Goal: Transaction & Acquisition: Purchase product/service

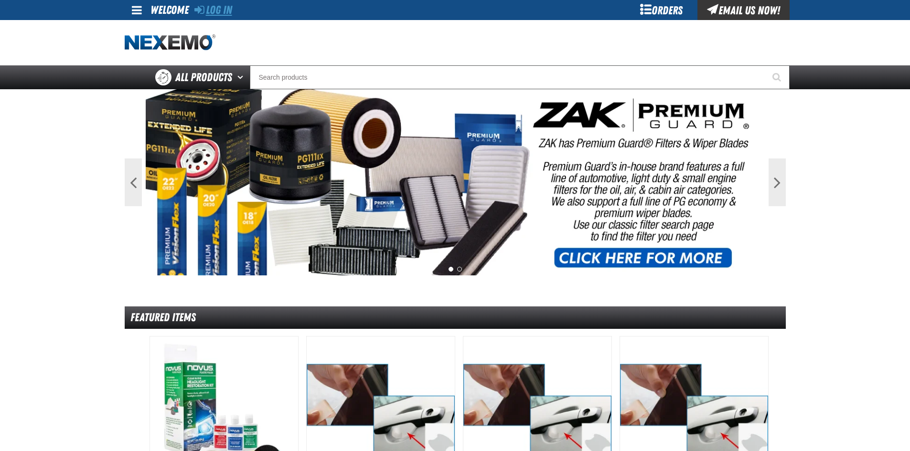
click at [218, 16] on link "Log In" at bounding box center [213, 9] width 38 height 13
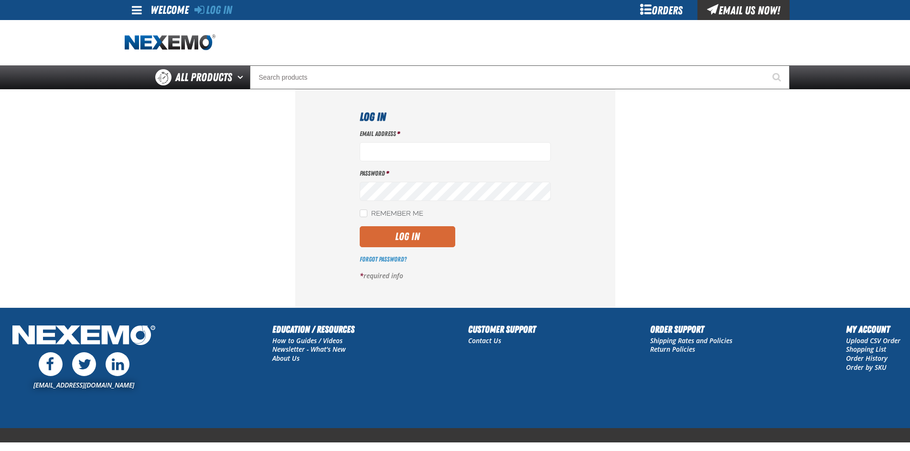
type input "[EMAIL_ADDRESS][DOMAIN_NAME]"
click at [394, 234] on button "Log In" at bounding box center [408, 236] width 96 height 21
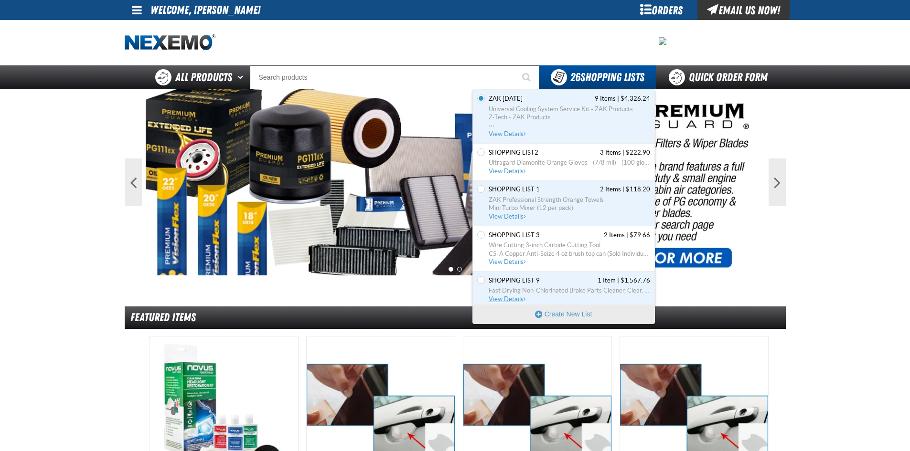
click at [506, 298] on span "View Details" at bounding box center [508, 299] width 39 height 7
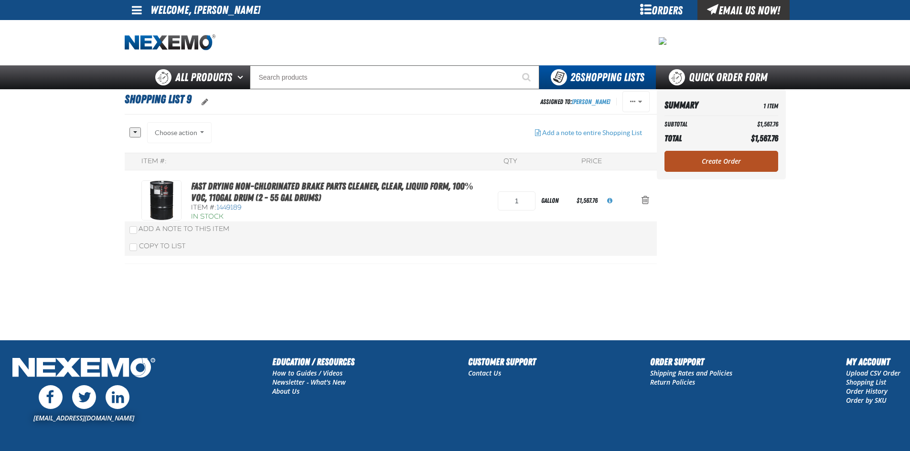
click at [723, 160] on link "Create Order" at bounding box center [721, 161] width 114 height 21
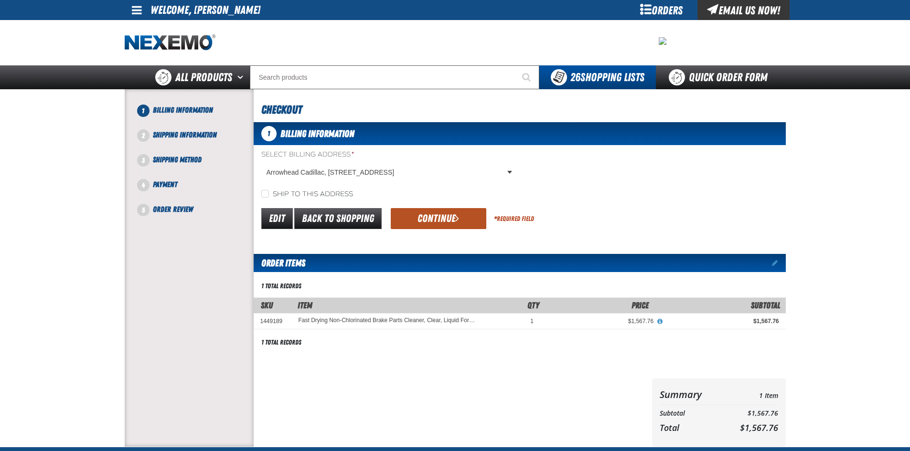
click at [435, 220] on button "Continue" at bounding box center [439, 218] width 96 height 21
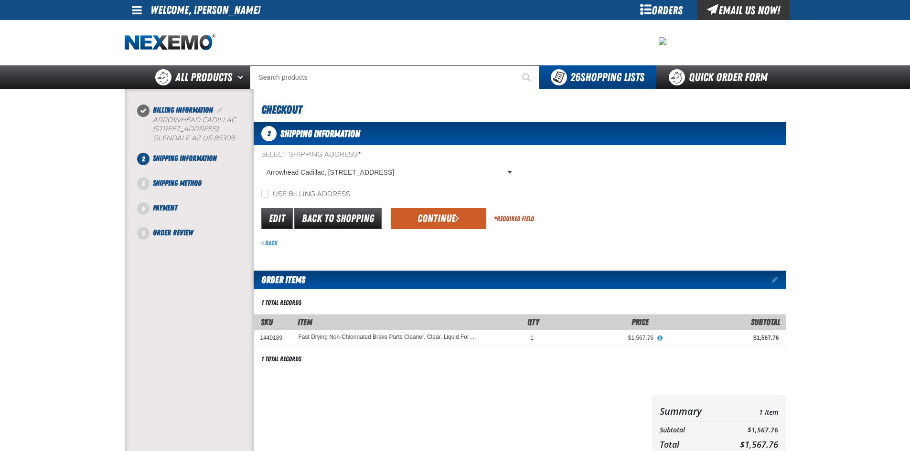
click at [435, 220] on button "Continue" at bounding box center [439, 218] width 96 height 21
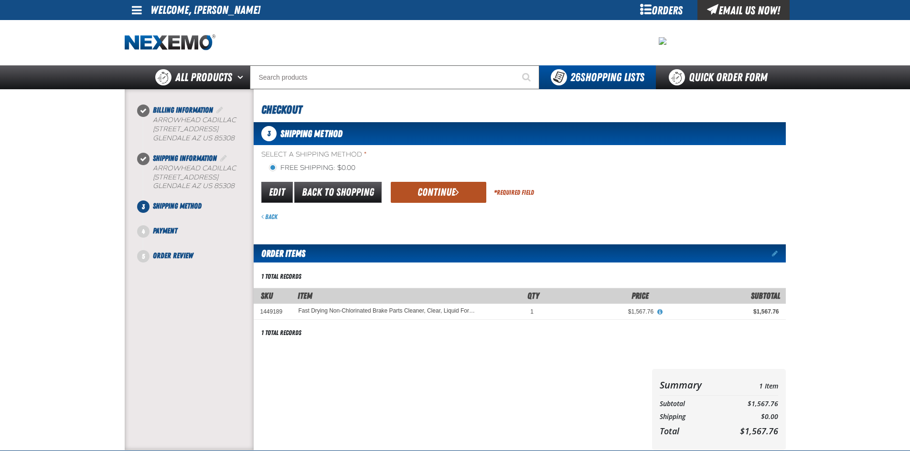
click at [426, 195] on button "Continue" at bounding box center [439, 192] width 96 height 21
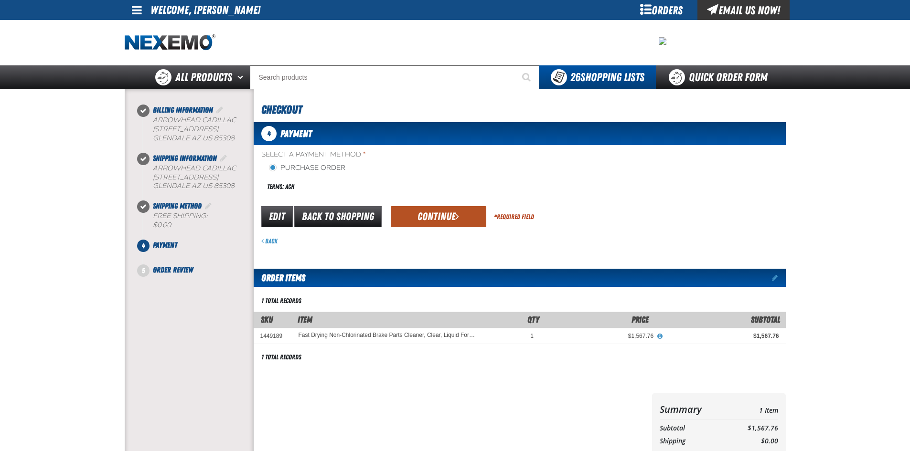
click at [428, 213] on button "Continue" at bounding box center [439, 216] width 96 height 21
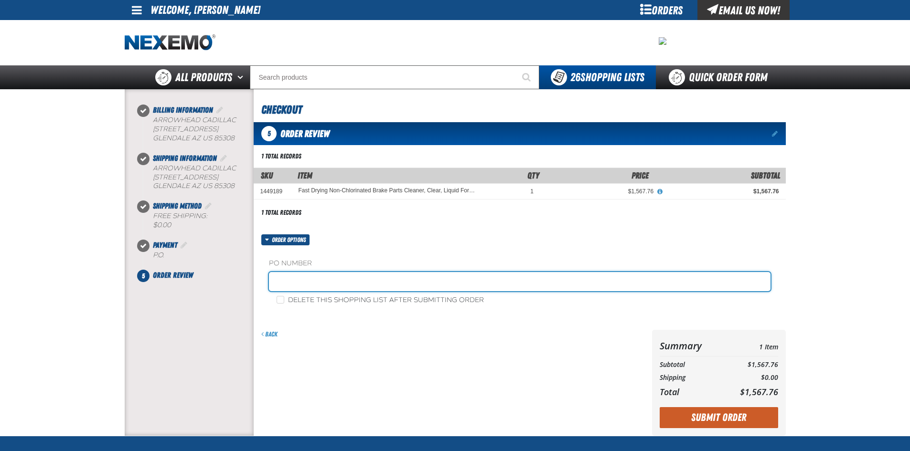
click at [333, 282] on input "text" at bounding box center [519, 281] width 501 height 19
type input "129761"
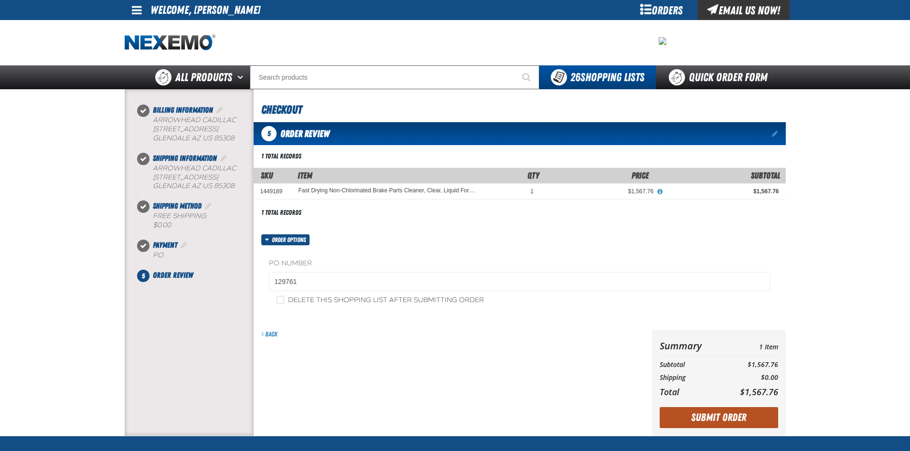
click at [716, 415] on button "Submit Order" at bounding box center [719, 417] width 118 height 21
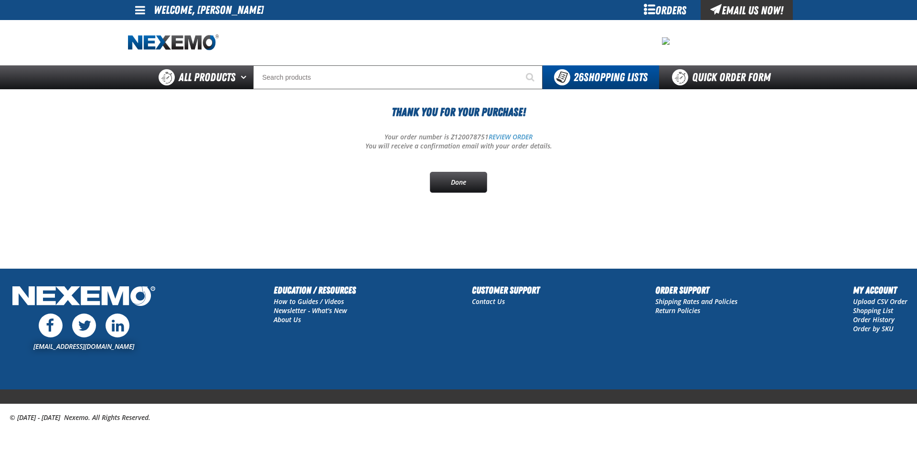
click at [139, 9] on span at bounding box center [140, 9] width 10 height 11
click at [153, 46] on link "Sign Out Sign Out" at bounding box center [148, 46] width 32 height 9
